Goal: Transaction & Acquisition: Purchase product/service

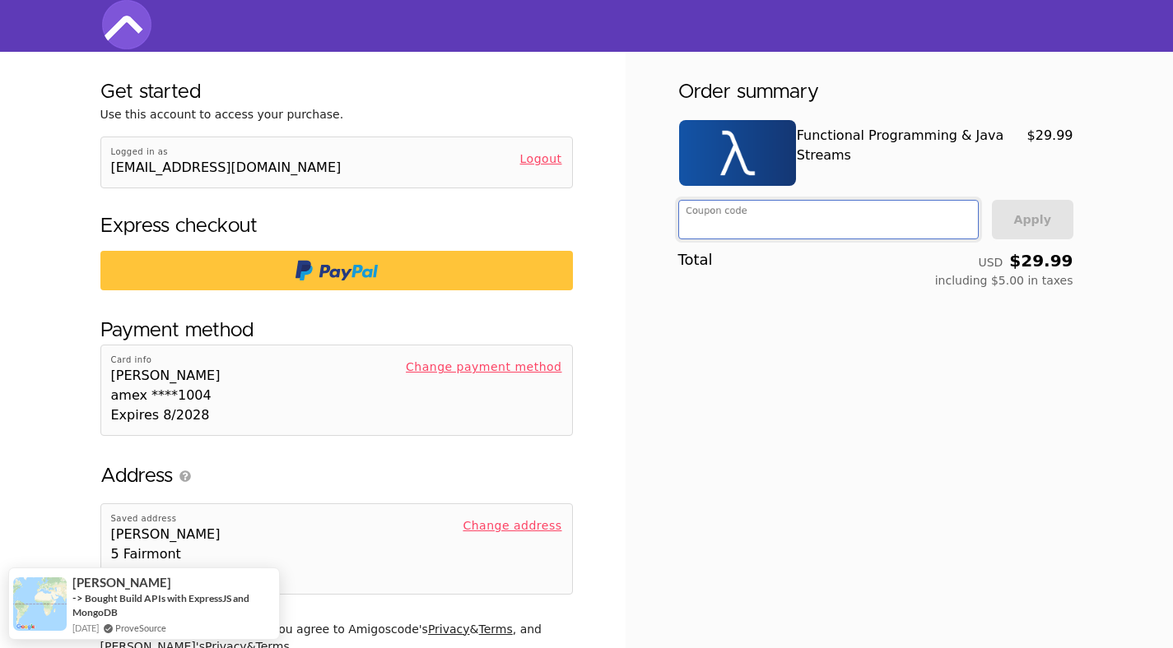
click at [752, 227] on input "Coupon code" at bounding box center [826, 222] width 282 height 33
paste input "6DA9392CB534DADC0988ADDFFB4DCB"
type input "6DA9392CB534DADC0988ADDFFB4DCB"
click at [1019, 219] on button "Apply" at bounding box center [1032, 219] width 81 height 39
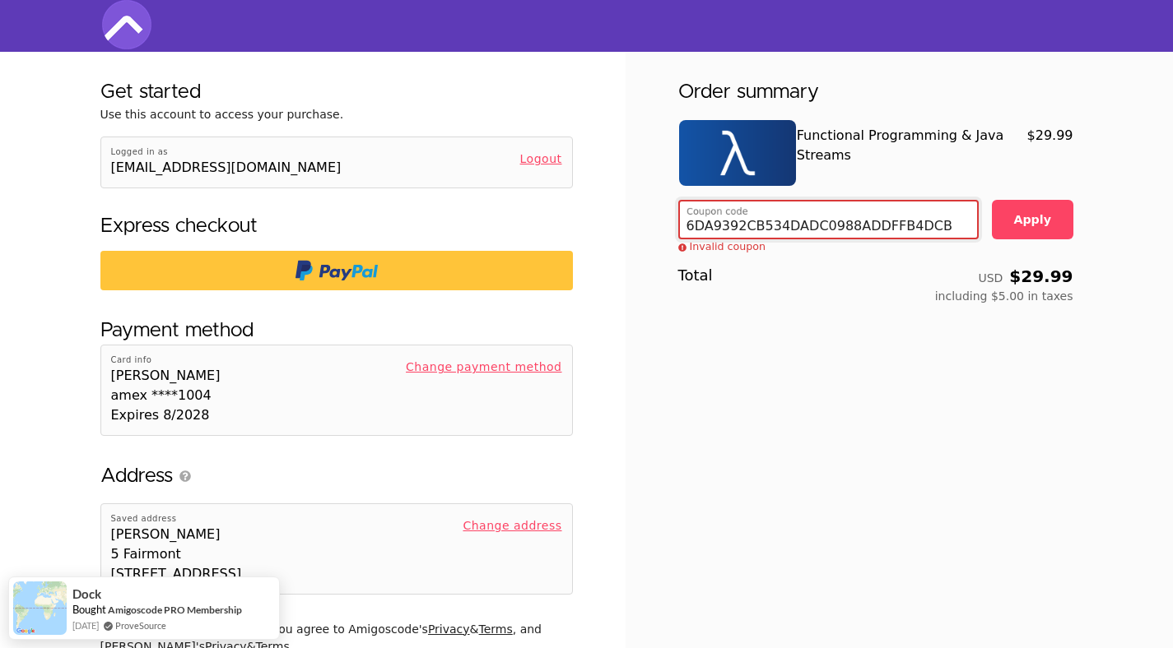
click at [706, 217] on input "6DA9392CB534DADC0988ADDFFB4DCB" at bounding box center [826, 222] width 281 height 31
paste input "920656B761712F34ED8495FE7A2D69"
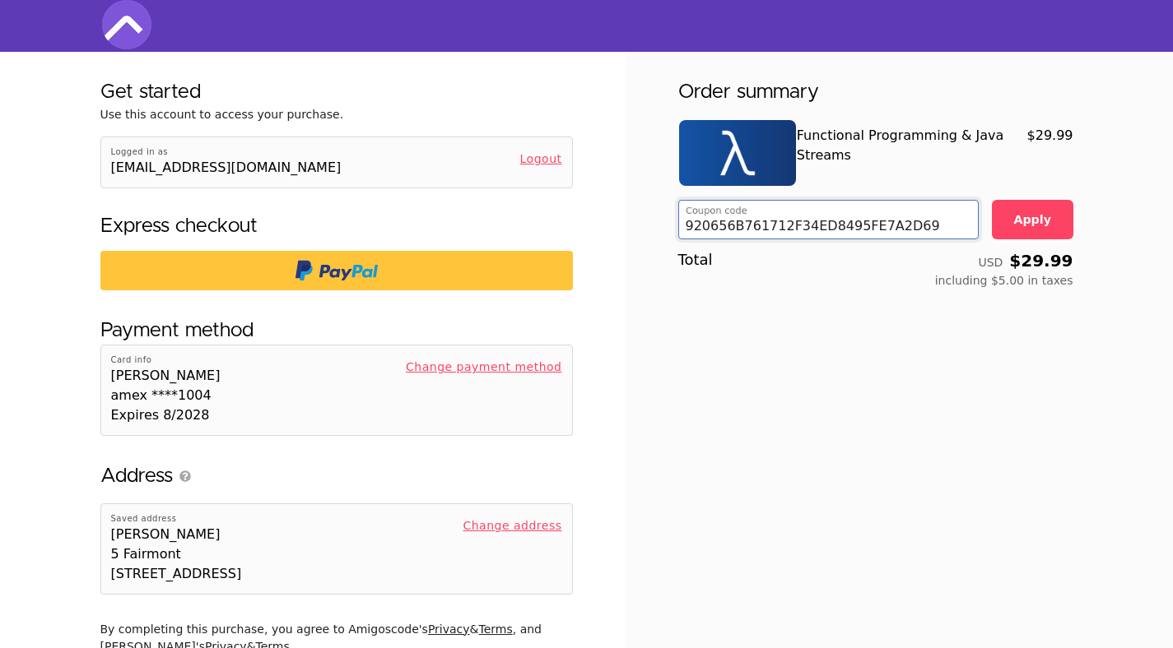
type input "920656B761712F34ED8495FE7A2D69"
click at [1054, 221] on button "Apply" at bounding box center [1032, 219] width 81 height 39
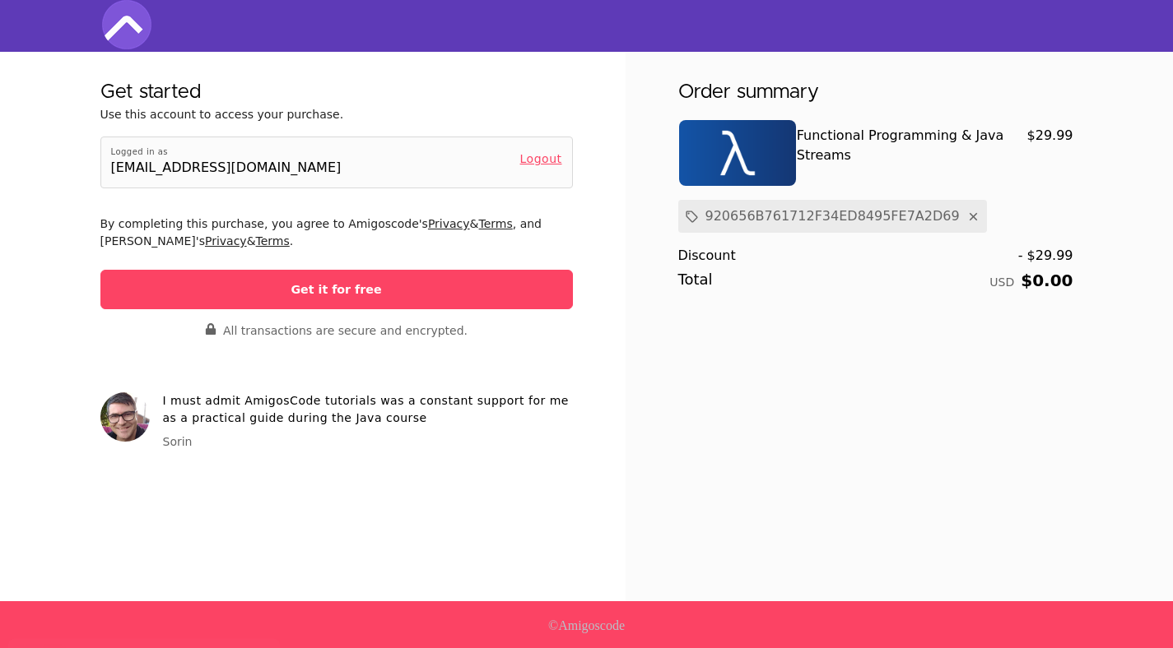
click at [499, 292] on button "Get it for free" at bounding box center [336, 289] width 472 height 39
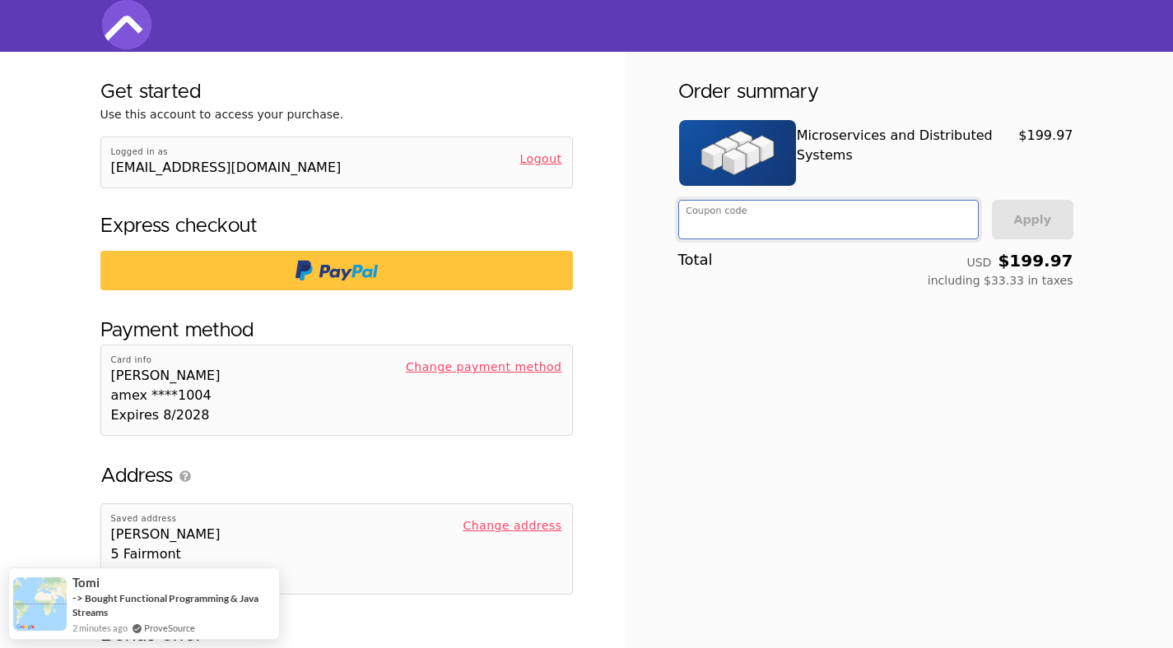
click at [755, 211] on input "Coupon code" at bounding box center [826, 222] width 282 height 33
paste input "60AB8D43468ABE37448BC66487E1A9"
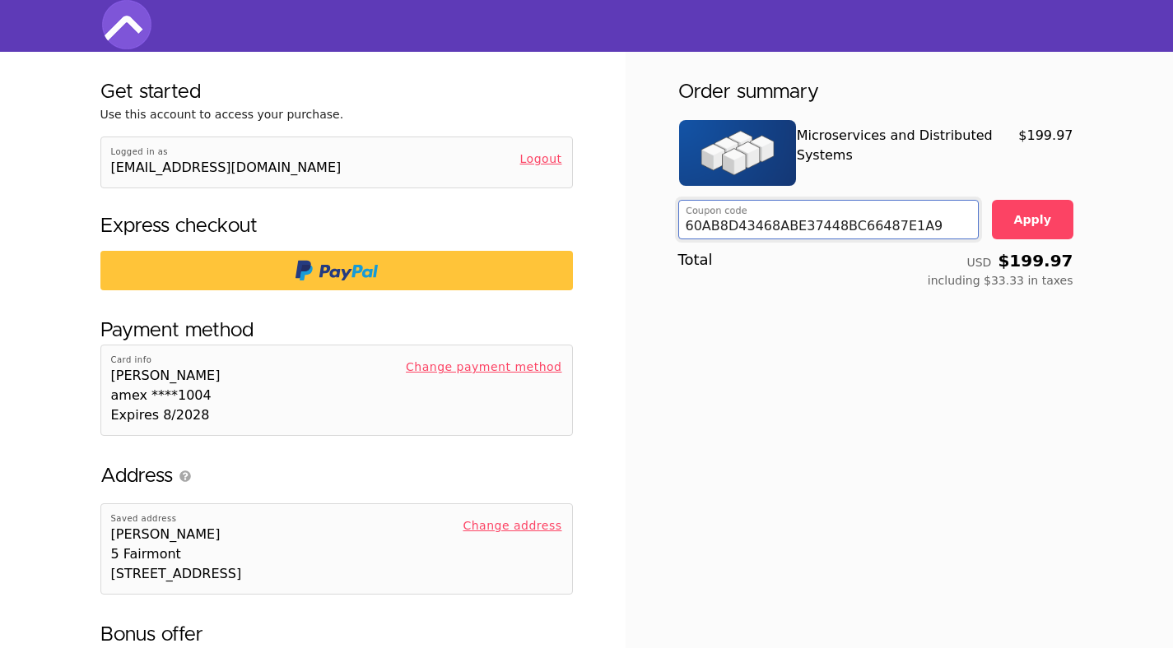
type input "60AB8D43468ABE37448BC66487E1A9"
click at [1029, 233] on button "Apply" at bounding box center [1032, 219] width 81 height 39
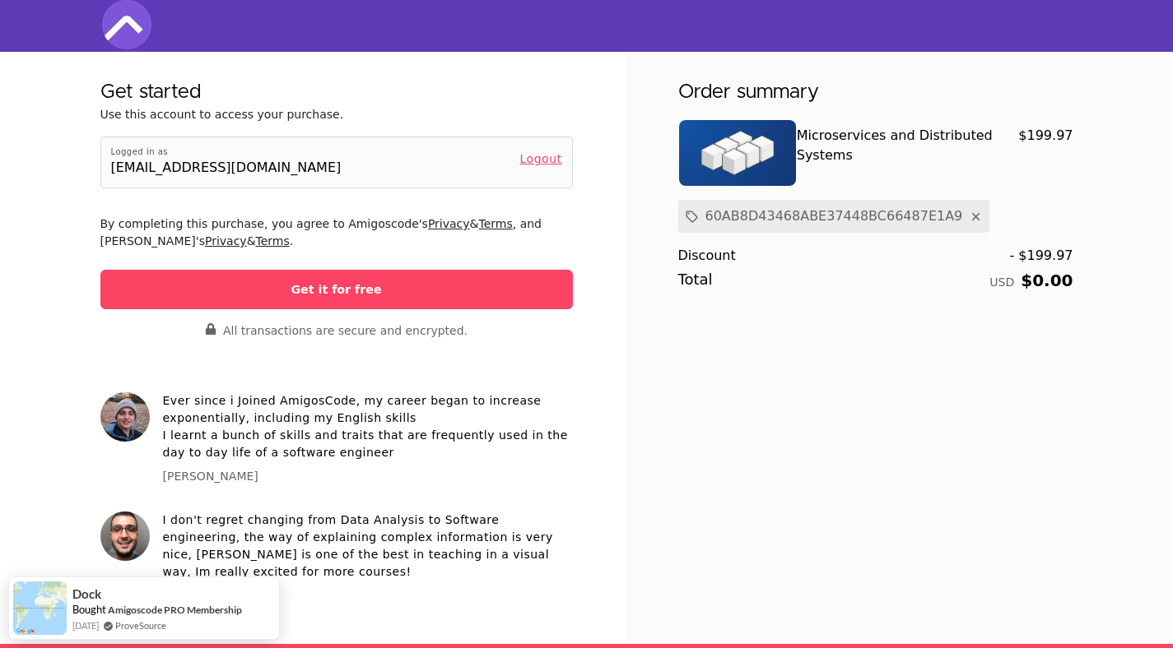
click at [519, 286] on button "Get it for free" at bounding box center [336, 289] width 472 height 39
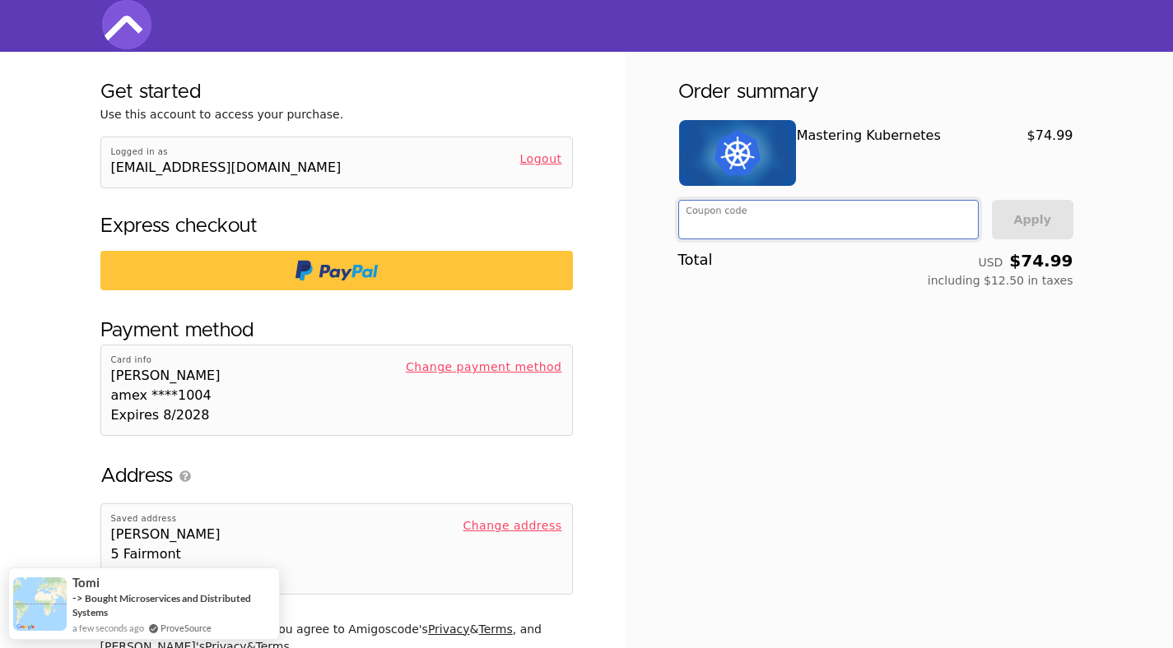
click at [773, 216] on input "Coupon code" at bounding box center [826, 222] width 282 height 33
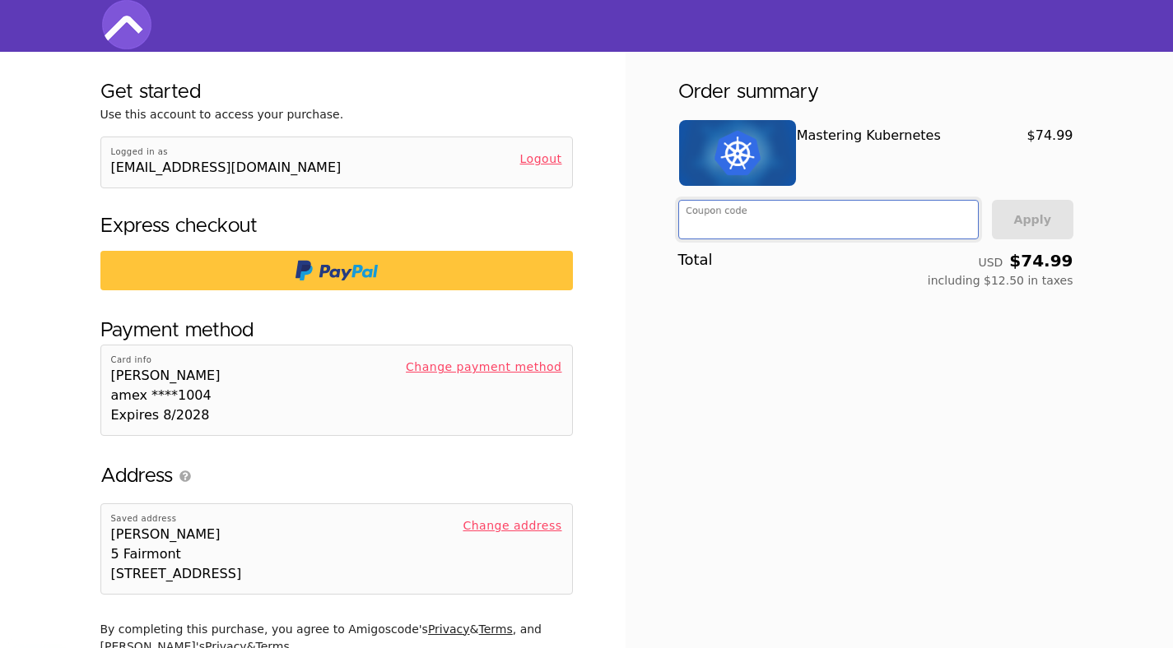
paste input "D34E74BA9992C698C1B0C4E3782B2C"
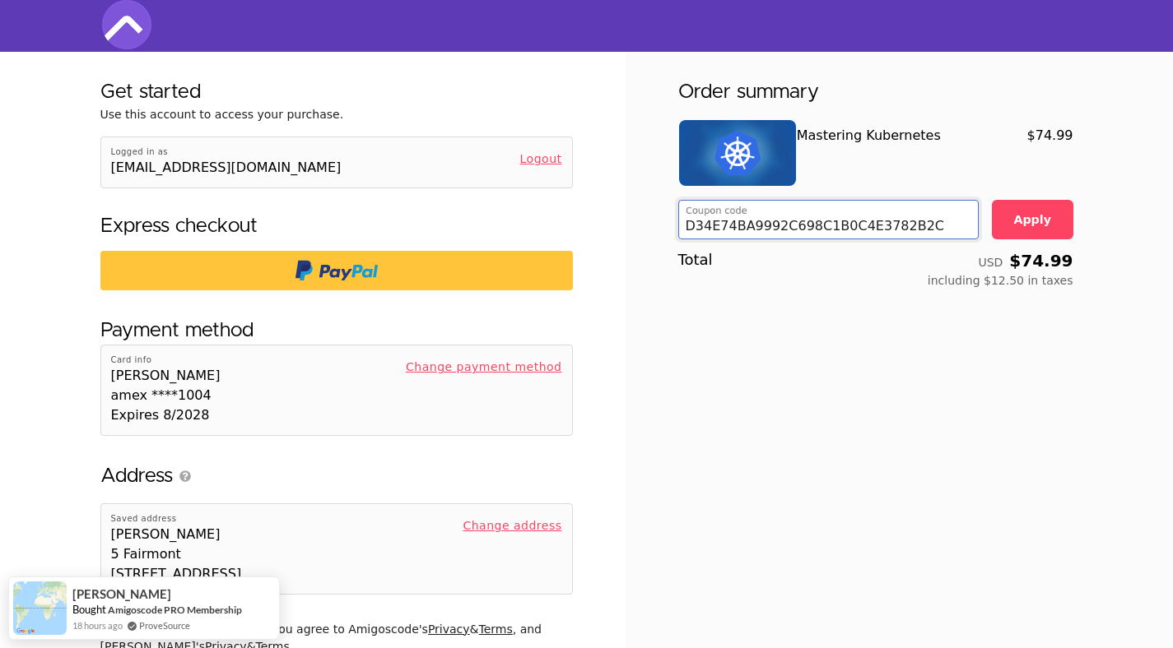
type input "D34E74BA9992C698C1B0C4E3782B2C"
click at [1048, 213] on button "Apply" at bounding box center [1032, 219] width 81 height 39
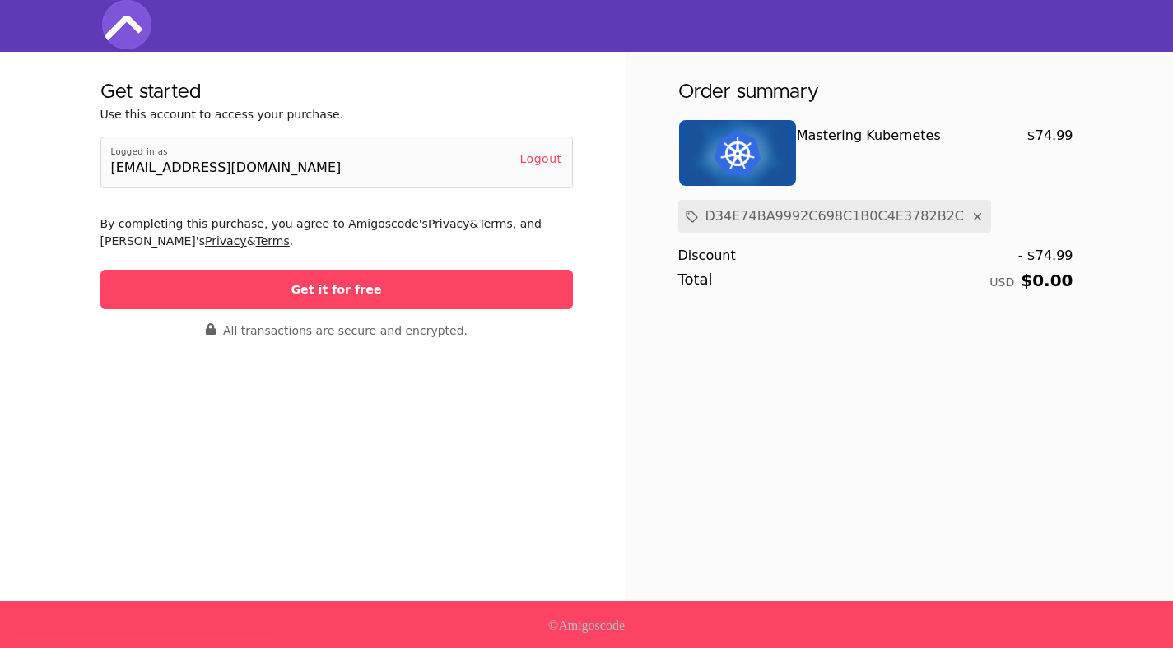
click at [544, 304] on button "Get it for free" at bounding box center [336, 289] width 472 height 39
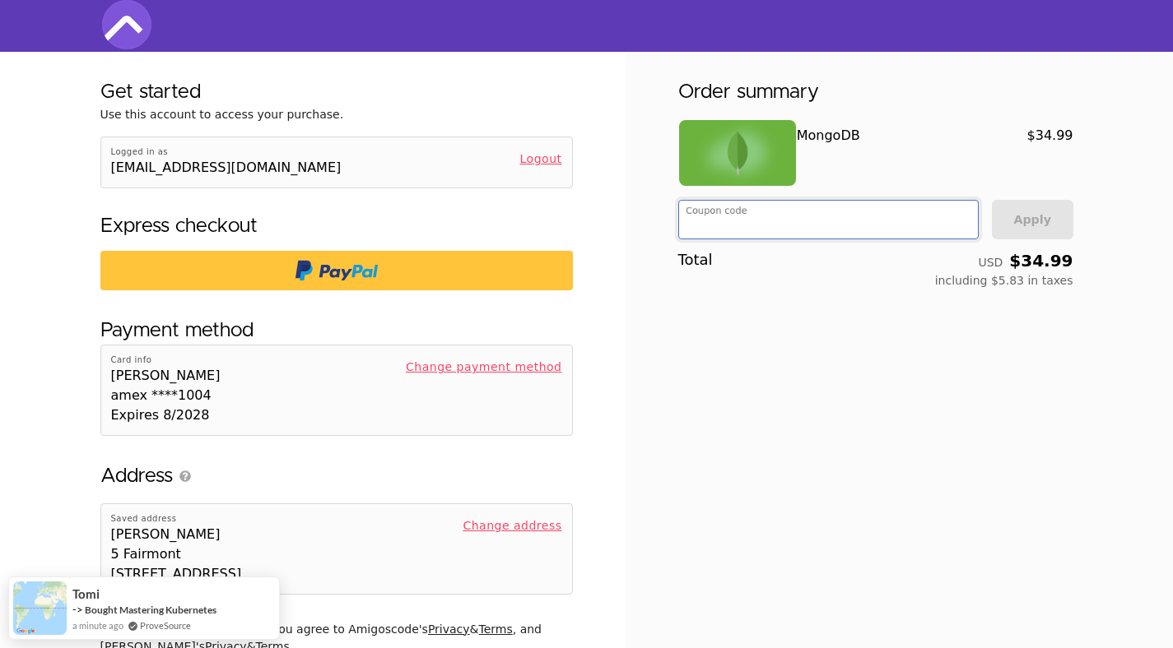
click at [792, 212] on input "Coupon code" at bounding box center [826, 222] width 282 height 33
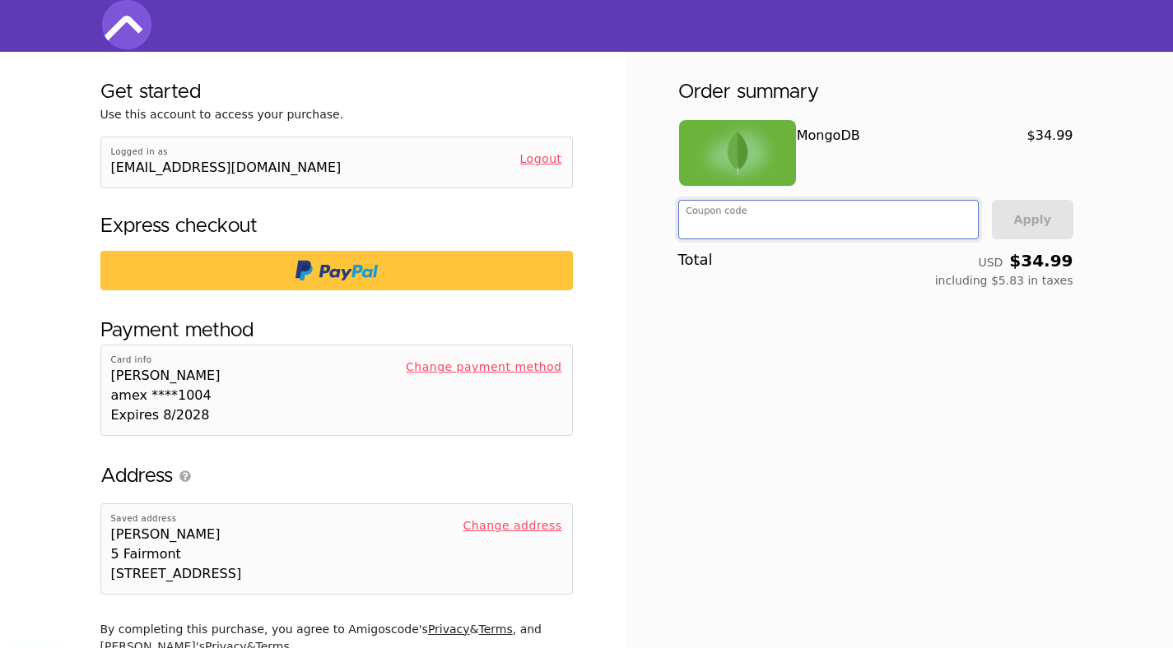
paste input "D34E74BA9992C698C1B0C4E3782B2C"
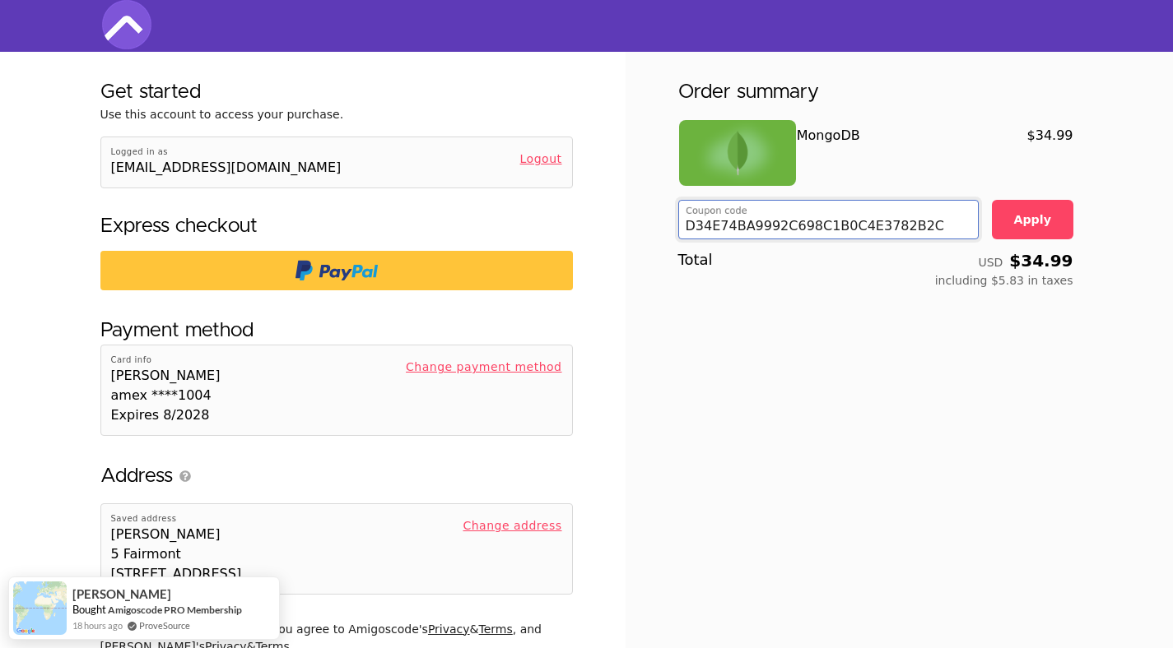
type input "D34E74BA9992C698C1B0C4E3782B2C"
click at [1038, 220] on button "Apply" at bounding box center [1032, 219] width 81 height 39
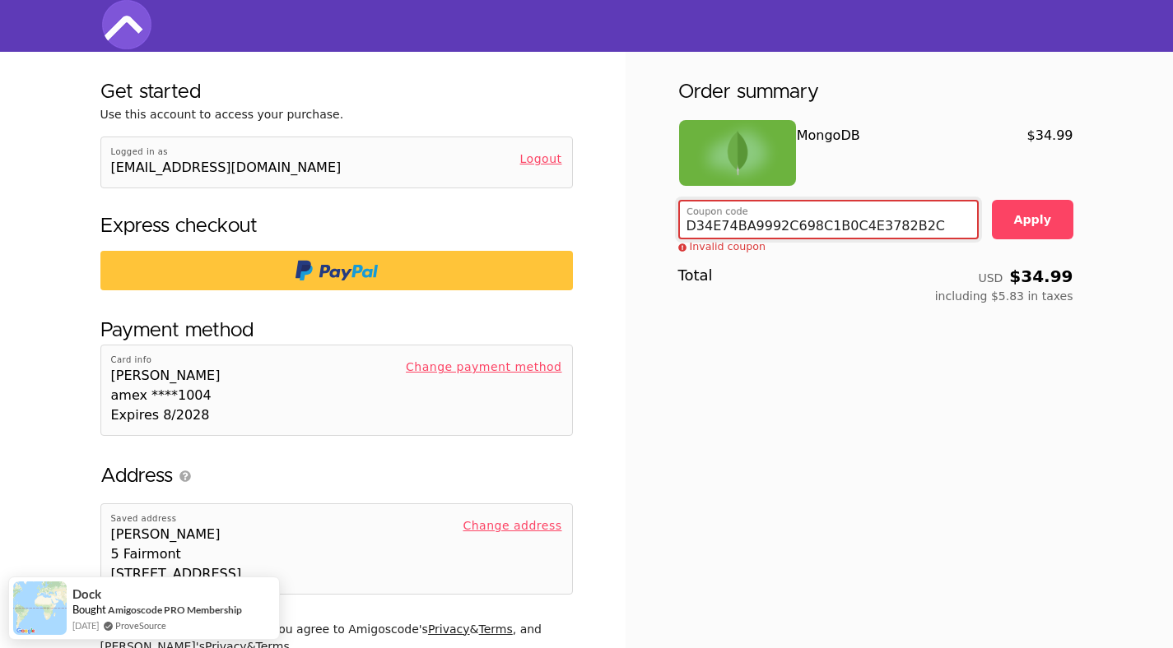
click at [885, 233] on input "D34E74BA9992C698C1B0C4E3782B2C" at bounding box center [826, 222] width 281 height 31
paste input "6FEF52CDDB331A4D922A064E66C77A"
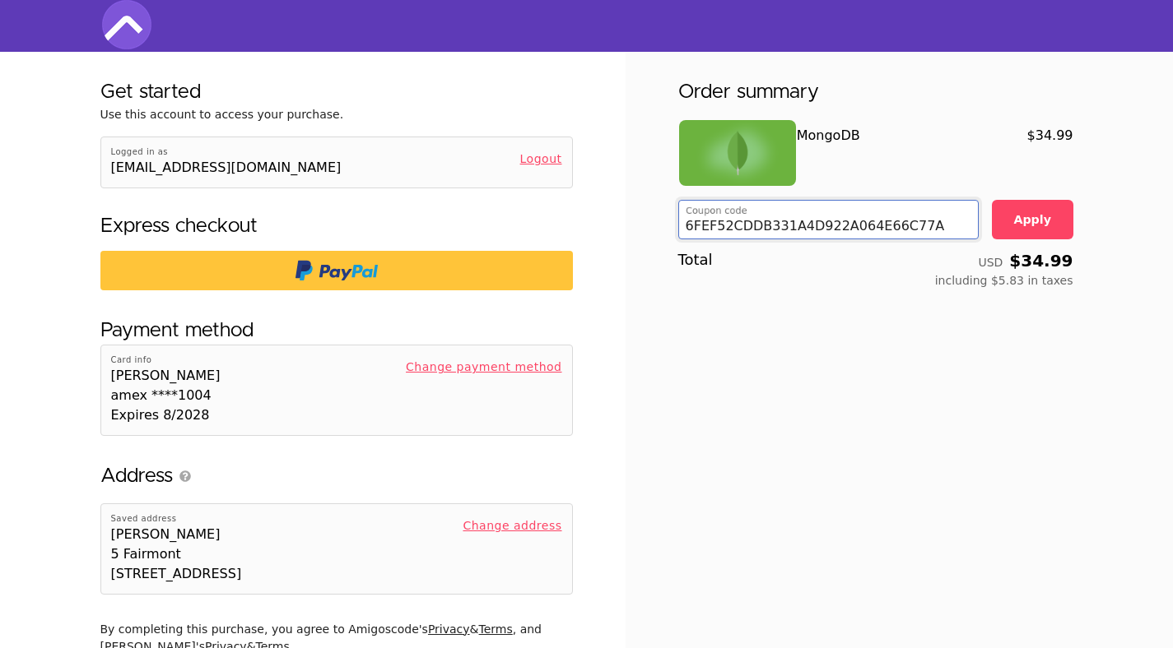
type input "6FEF52CDDB331A4D922A064E66C77A"
click at [1045, 207] on button "Apply" at bounding box center [1032, 219] width 81 height 39
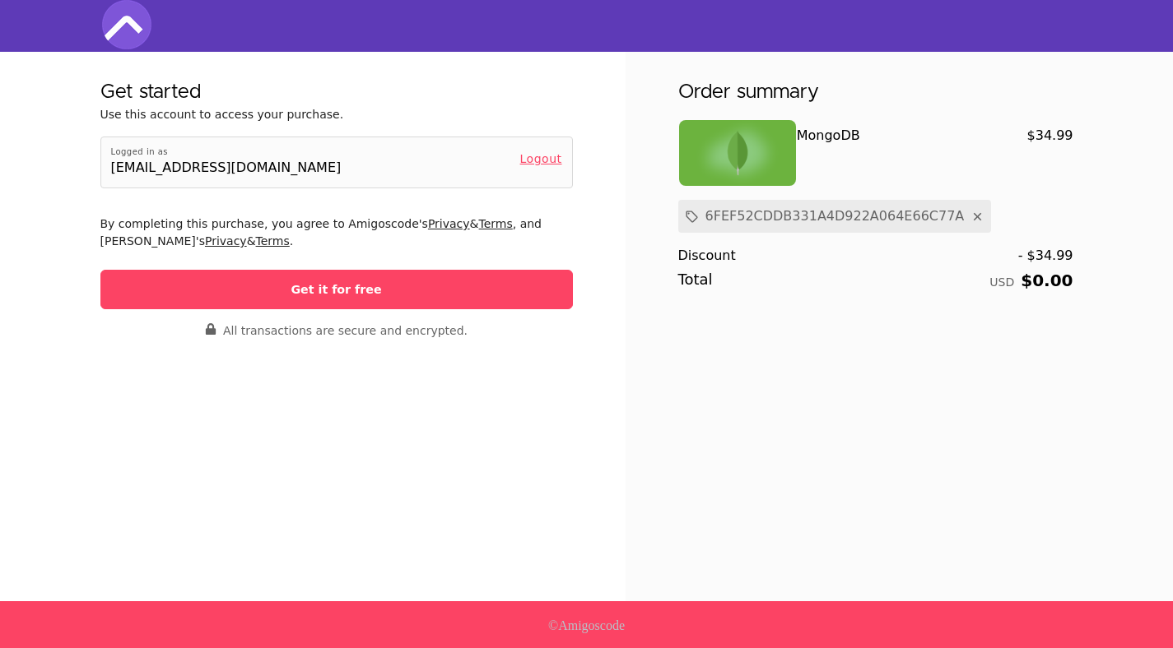
click at [444, 286] on button "Get it for free" at bounding box center [336, 289] width 472 height 39
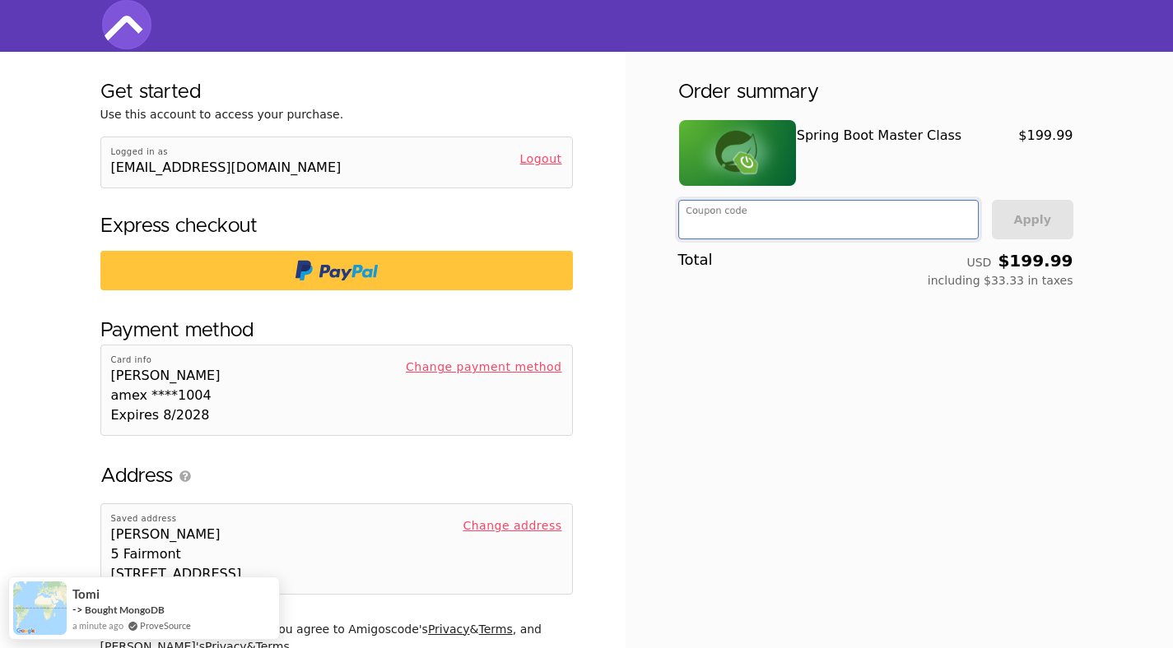
click at [719, 226] on input "Coupon code" at bounding box center [826, 222] width 282 height 33
paste input "94D87DC7EF2171F616817E06082EDE"
type input "94D87DC7EF2171F616817E06082EDE"
click at [1019, 211] on button "Apply" at bounding box center [1032, 219] width 81 height 39
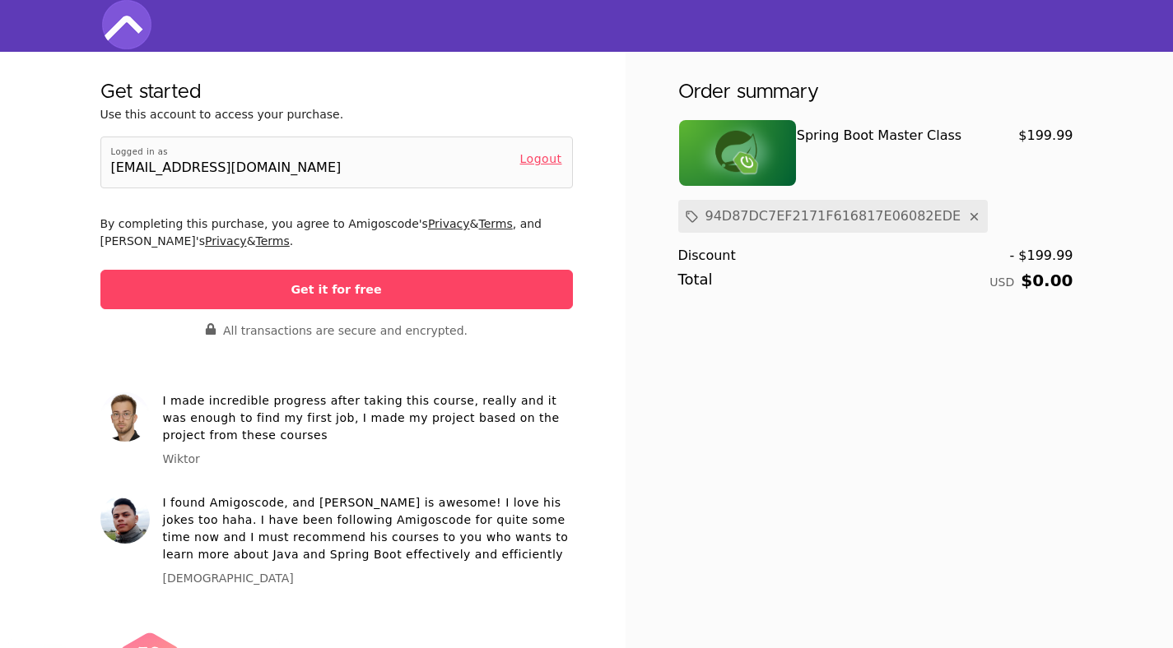
click at [450, 272] on button "Get it for free" at bounding box center [336, 289] width 472 height 39
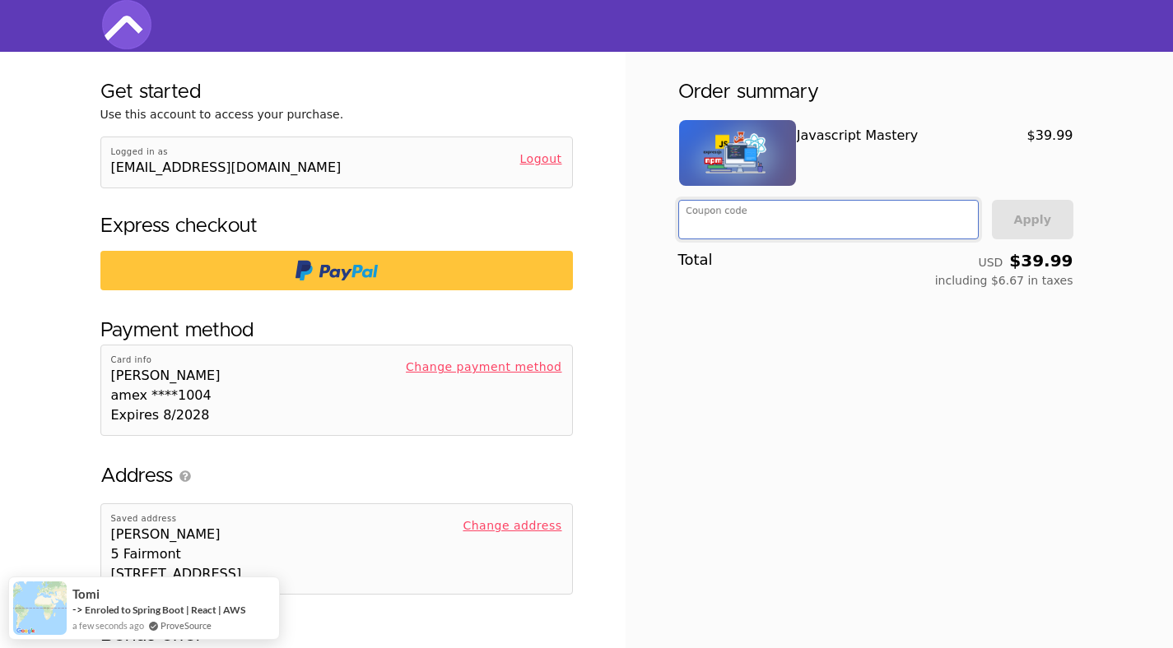
click at [713, 218] on input "Coupon code" at bounding box center [826, 222] width 282 height 33
paste input "850C0EEB31A9AFE89D66206936C2D2"
type input "850C0EEB31A9AFE89D66206936C2D2"
click at [1040, 216] on button "Apply" at bounding box center [1032, 219] width 81 height 39
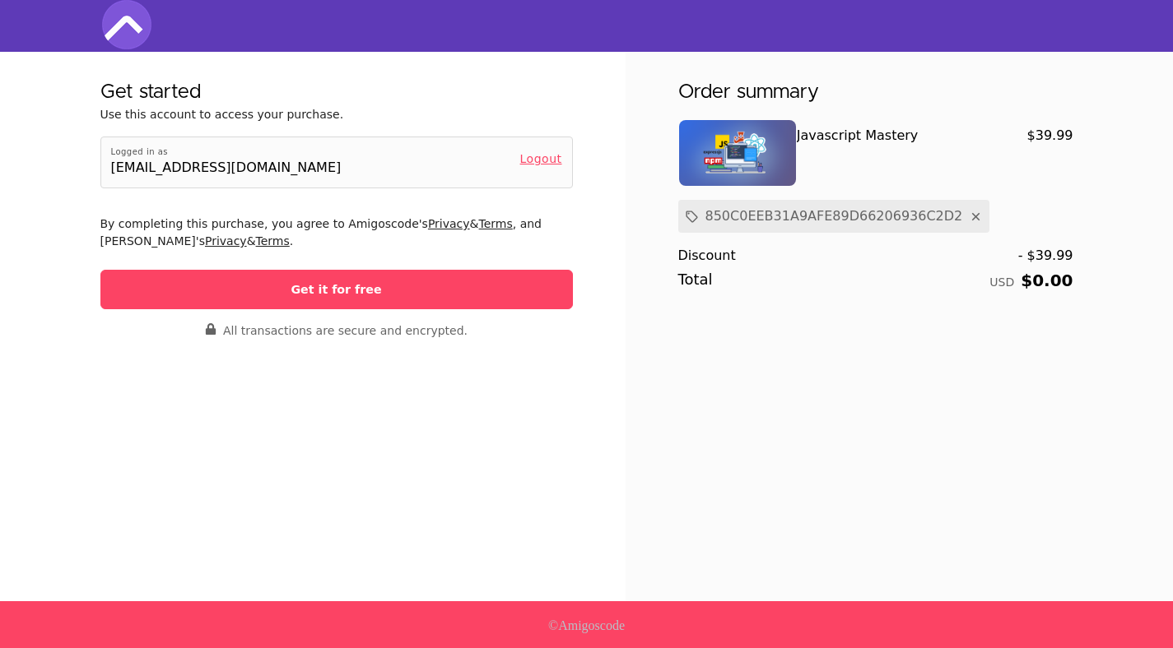
click at [513, 305] on button "Get it for free" at bounding box center [336, 289] width 472 height 39
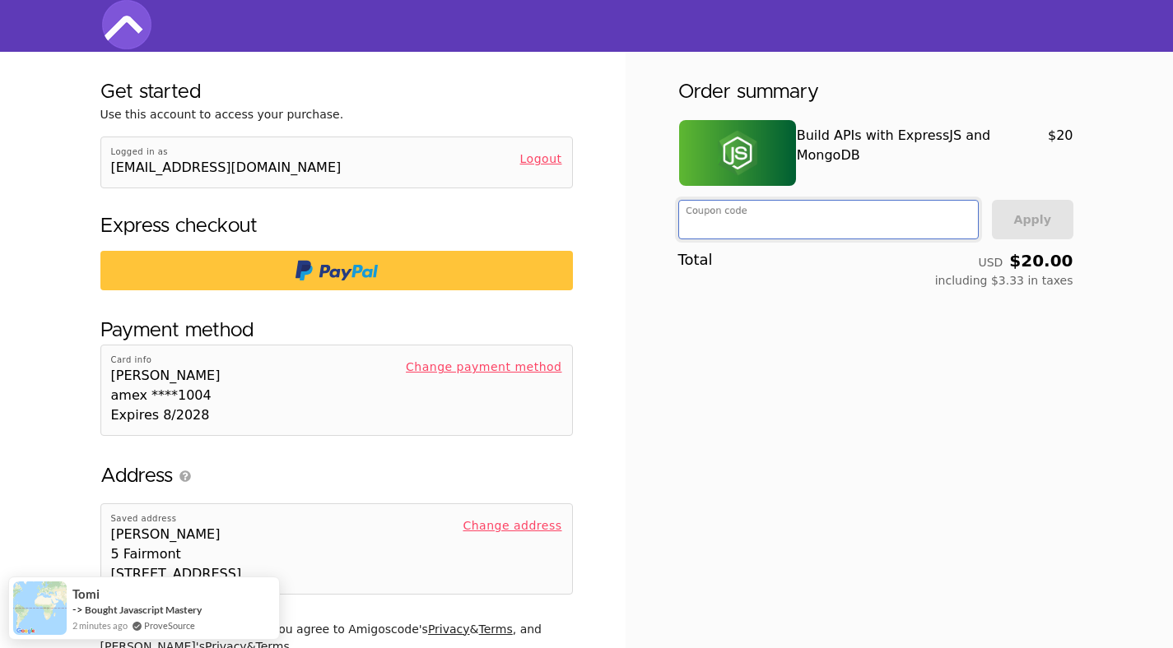
click at [727, 225] on input "Coupon code" at bounding box center [826, 222] width 282 height 33
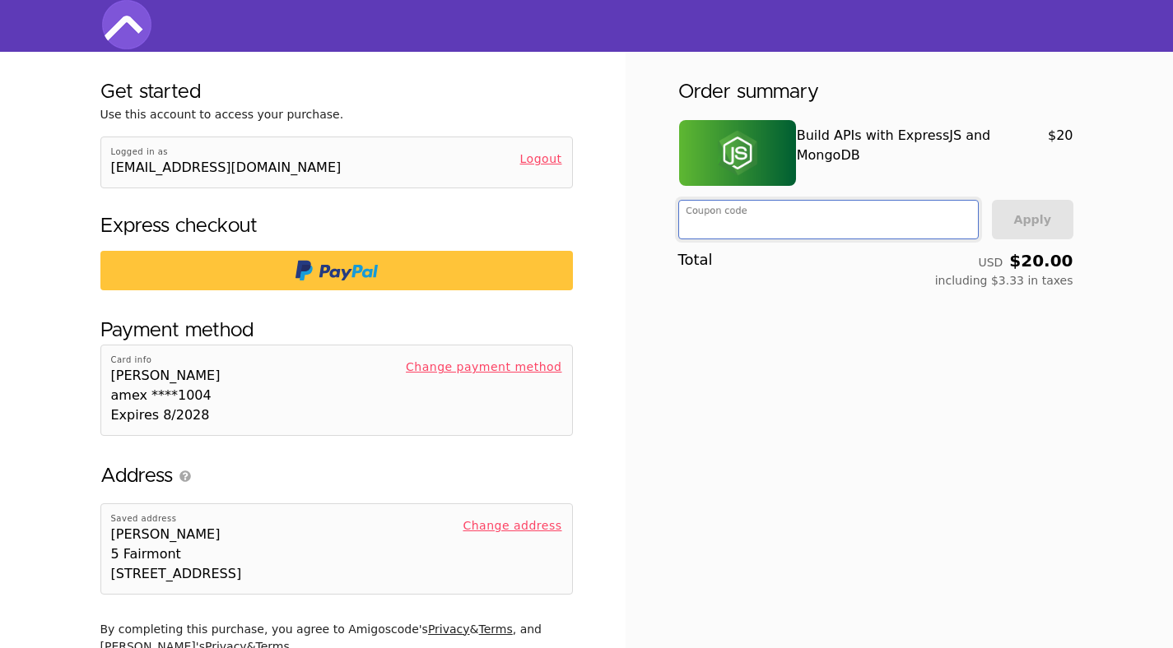
paste input "6DA9392CB534DADC0988ADDFFB4DCB"
type input "6DA9392CB534DADC0988ADDFFB4DCB"
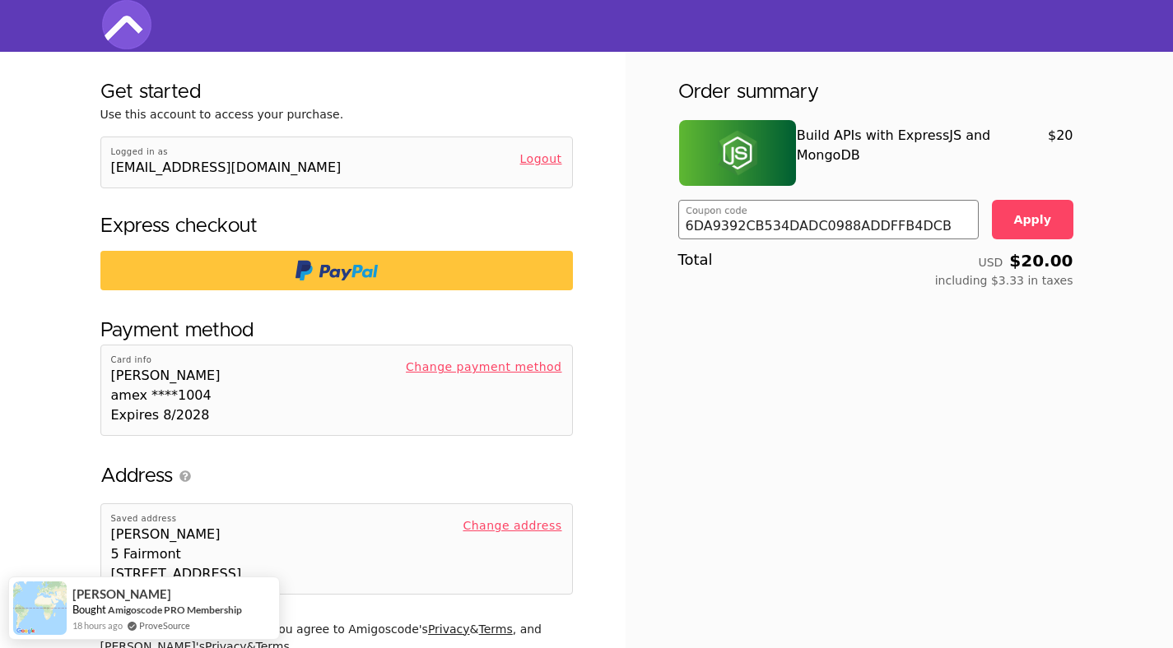
click at [1050, 224] on button "Apply" at bounding box center [1032, 219] width 81 height 39
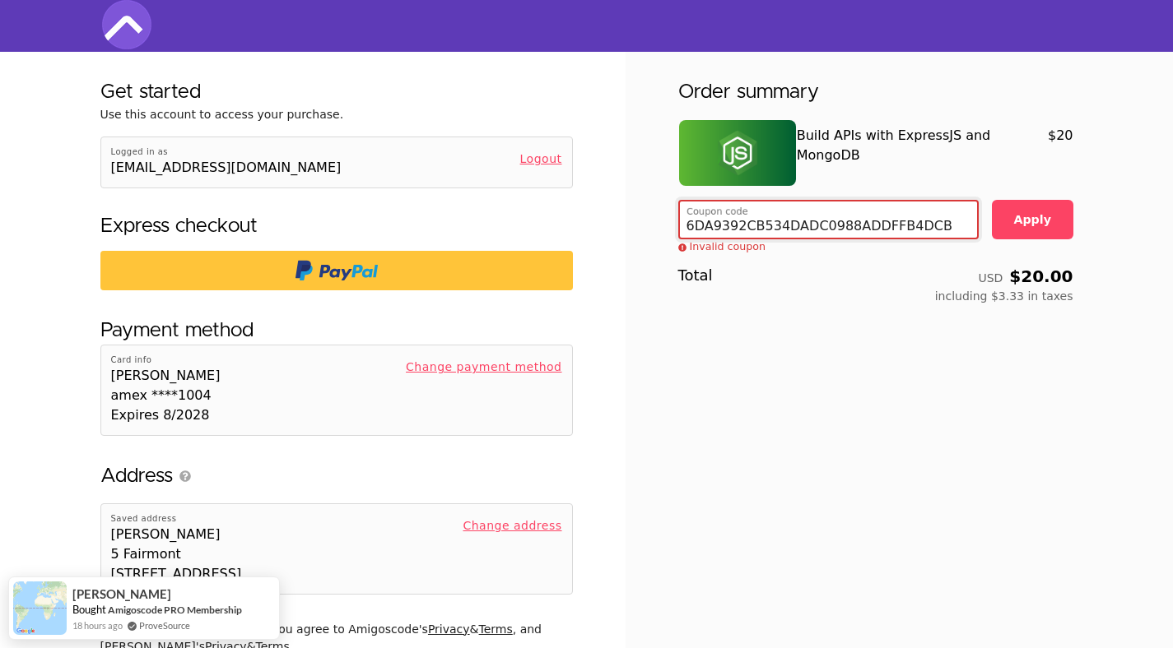
click at [894, 221] on input "6DA9392CB534DADC0988ADDFFB4DCB" at bounding box center [826, 222] width 281 height 31
paste input "D123873DF33C235264DAC6DA2924"
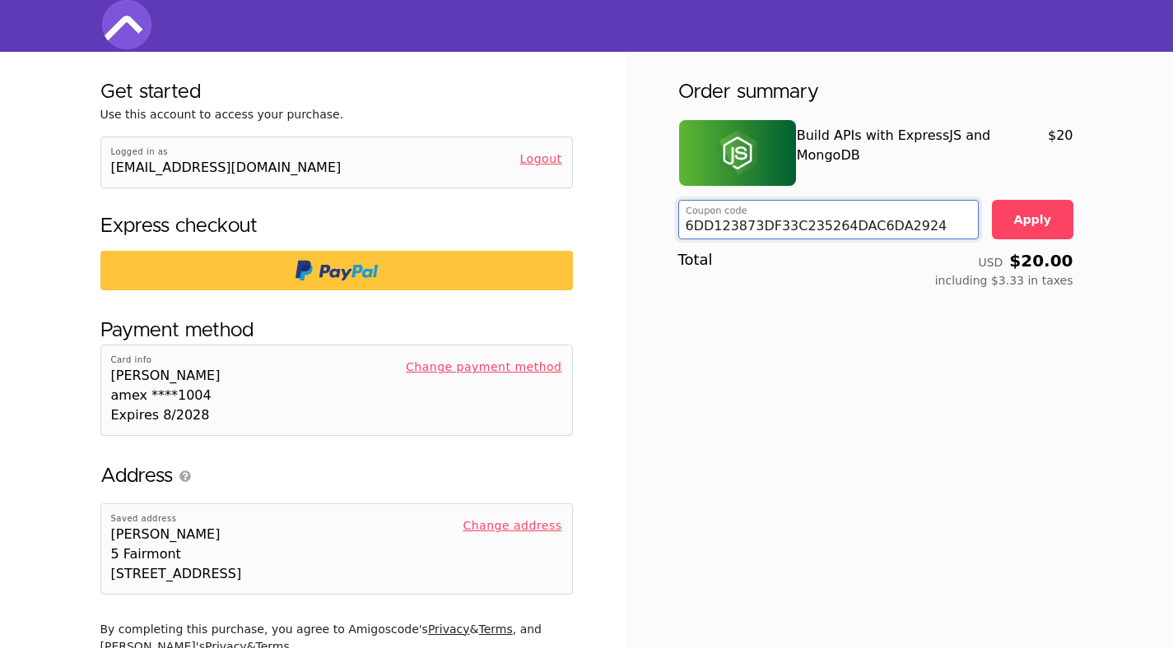
type input "6DD123873DF33C235264DAC6DA2924"
click at [1053, 226] on button "Apply" at bounding box center [1032, 219] width 81 height 39
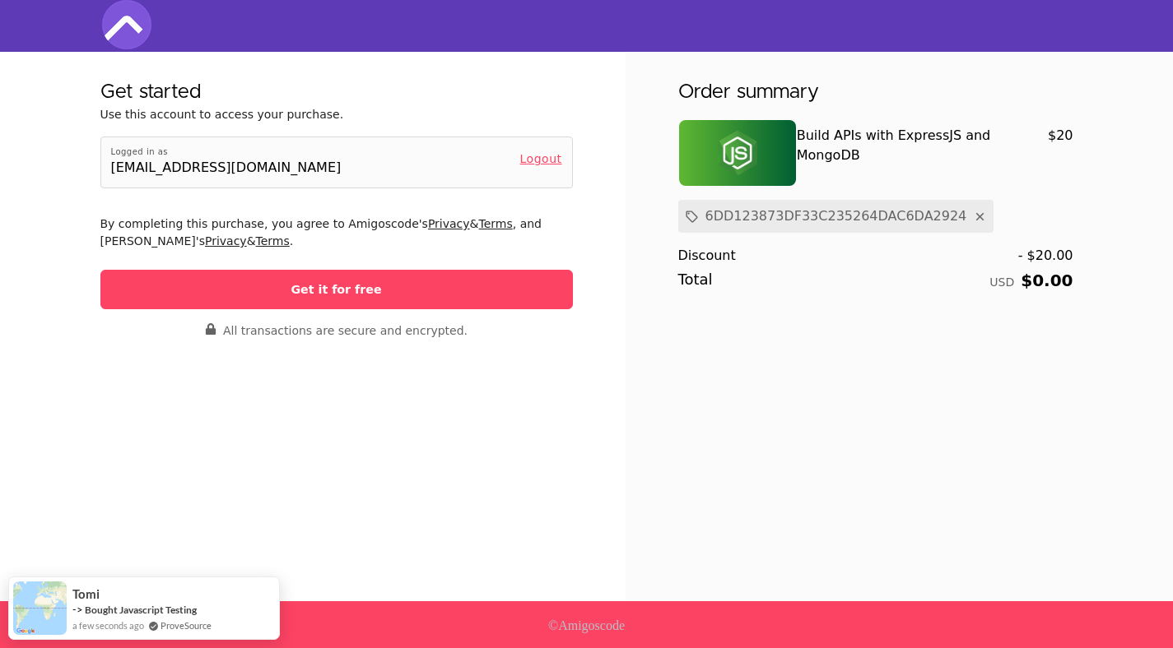
click at [504, 282] on button "Get it for free" at bounding box center [336, 289] width 472 height 39
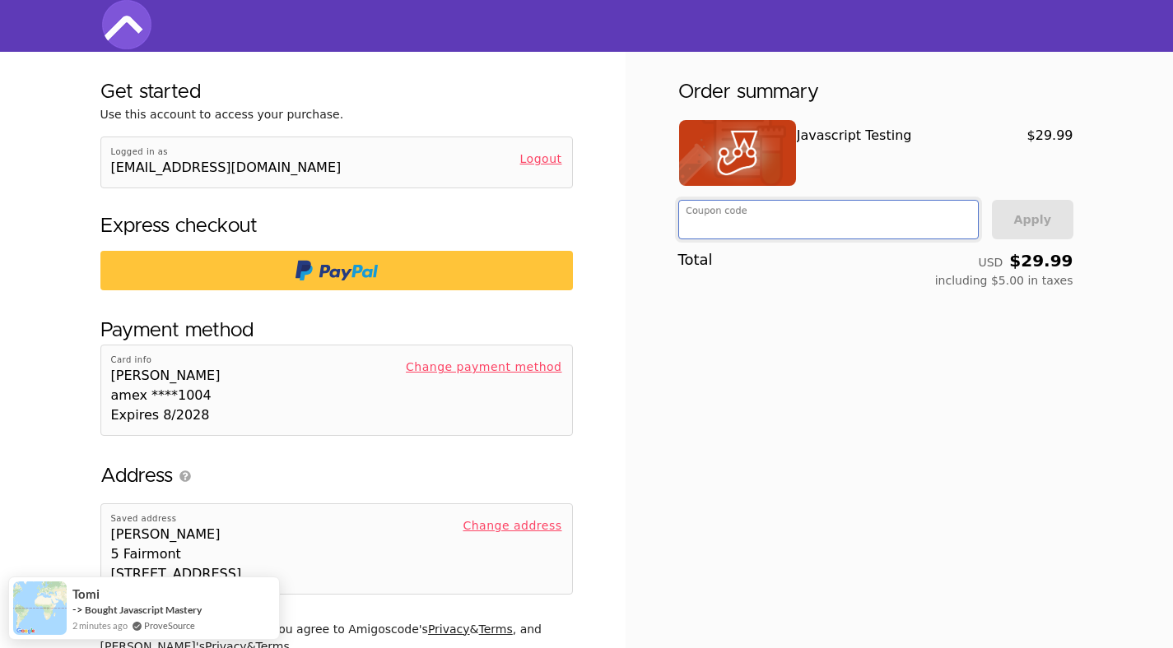
click at [772, 225] on input "Coupon code" at bounding box center [826, 222] width 282 height 33
paste input "11108A3E9DD6229C0767E823C1CE52"
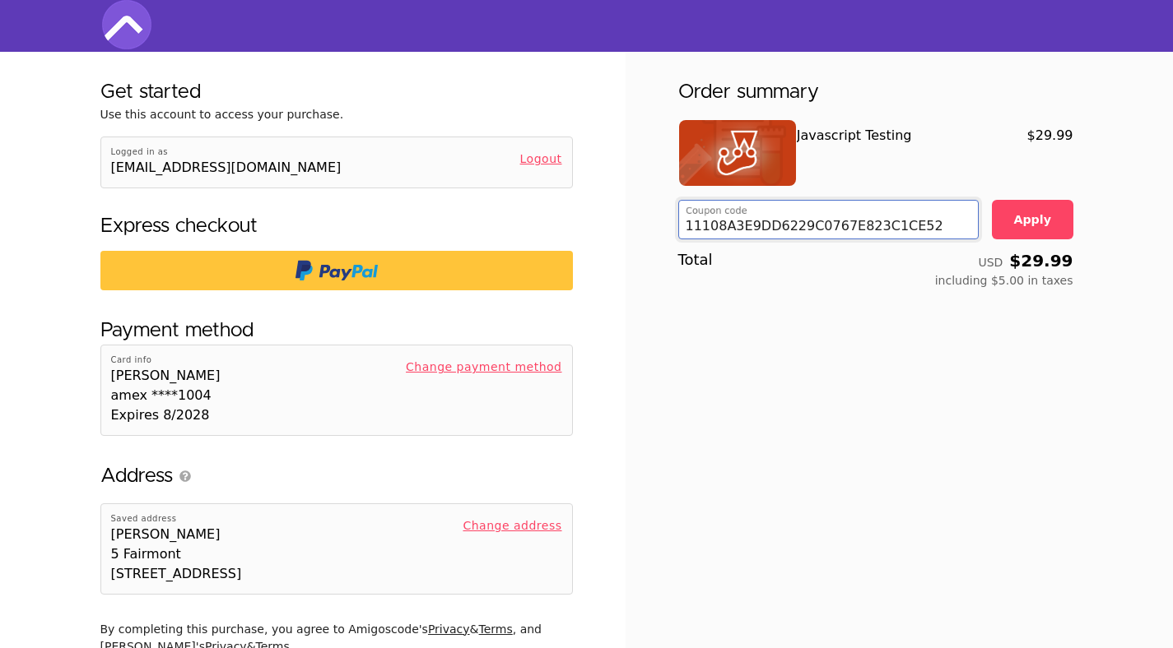
type input "11108A3E9DD6229C0767E823C1CE52"
click at [1037, 233] on button "Apply" at bounding box center [1032, 219] width 81 height 39
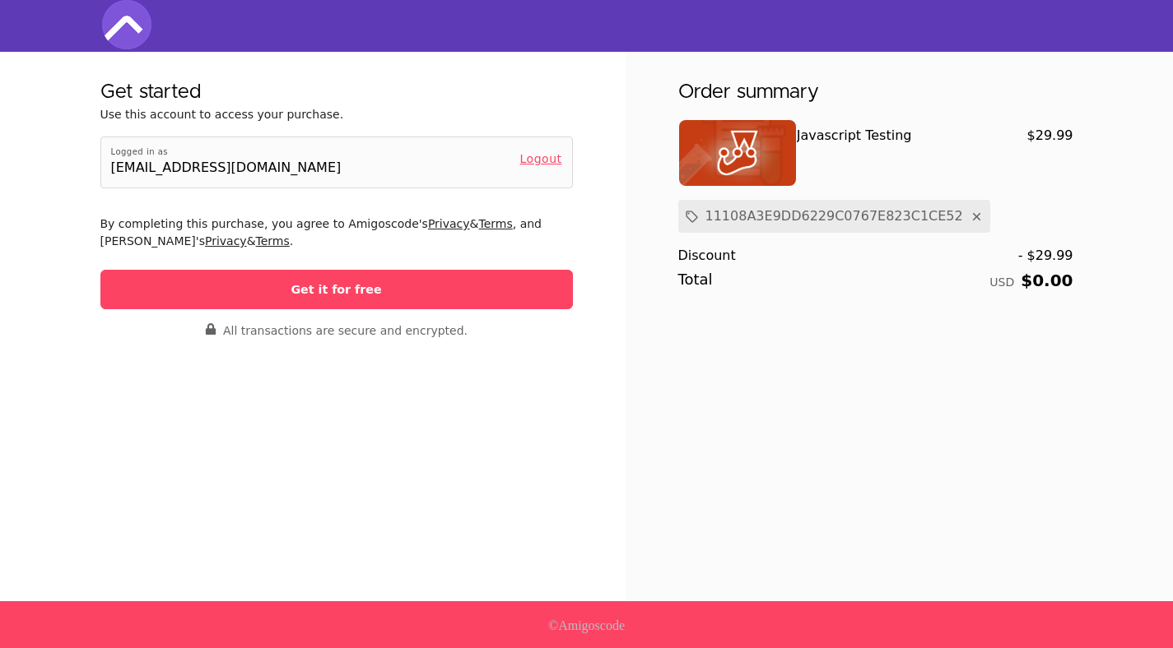
click at [423, 288] on button "Get it for free" at bounding box center [336, 289] width 472 height 39
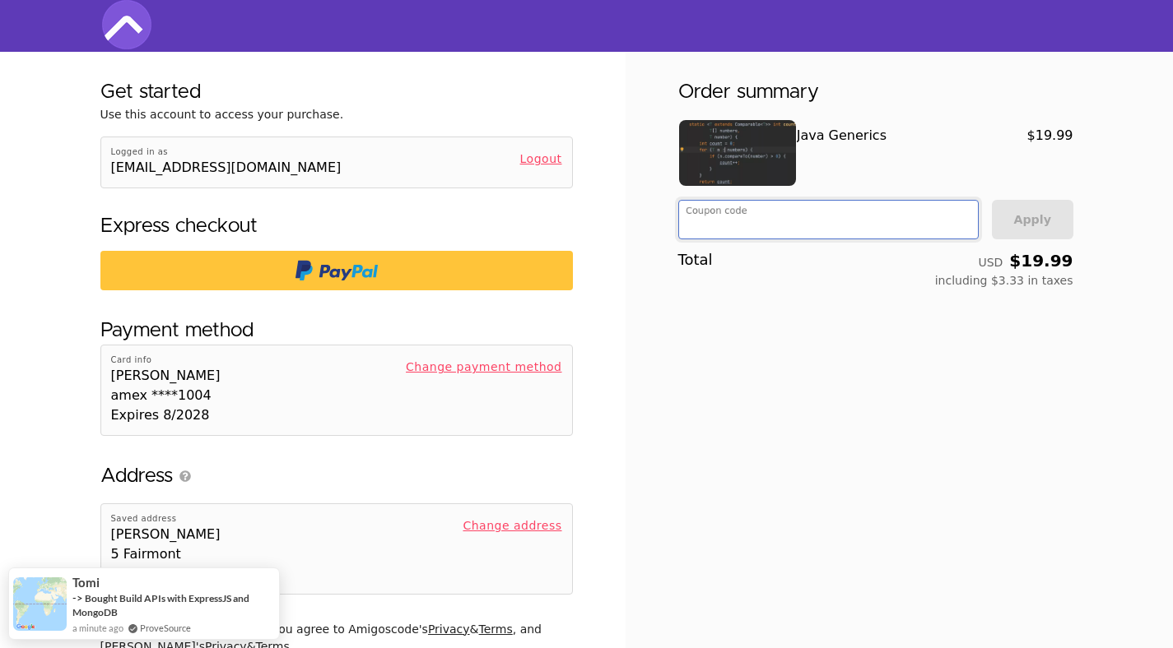
click at [750, 218] on input "Coupon code" at bounding box center [826, 222] width 282 height 33
paste input "FAE76AD10B3F9BC67DF06D166C94CF"
type input "FAE76AD10B3F9BC67DF06D166C94CF"
click at [1046, 227] on button "Apply" at bounding box center [1032, 219] width 81 height 39
